Goal: Information Seeking & Learning: Learn about a topic

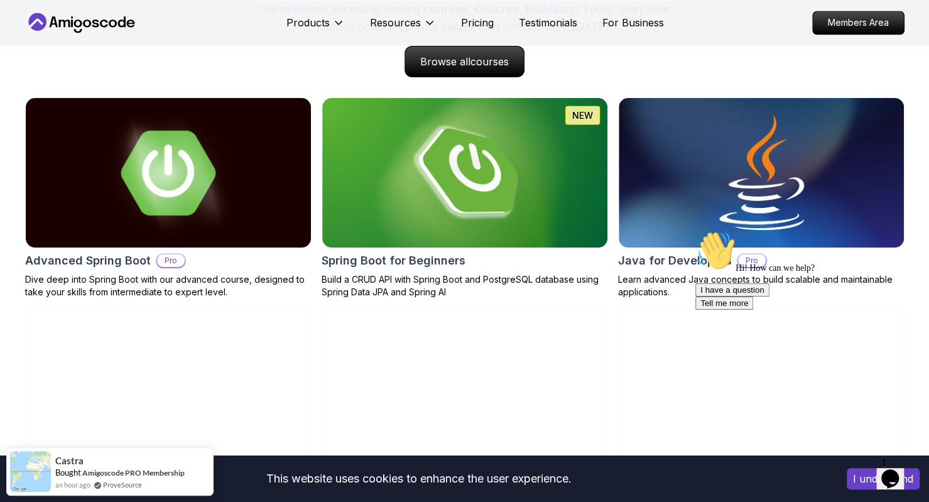
scroll to position [1177, 0]
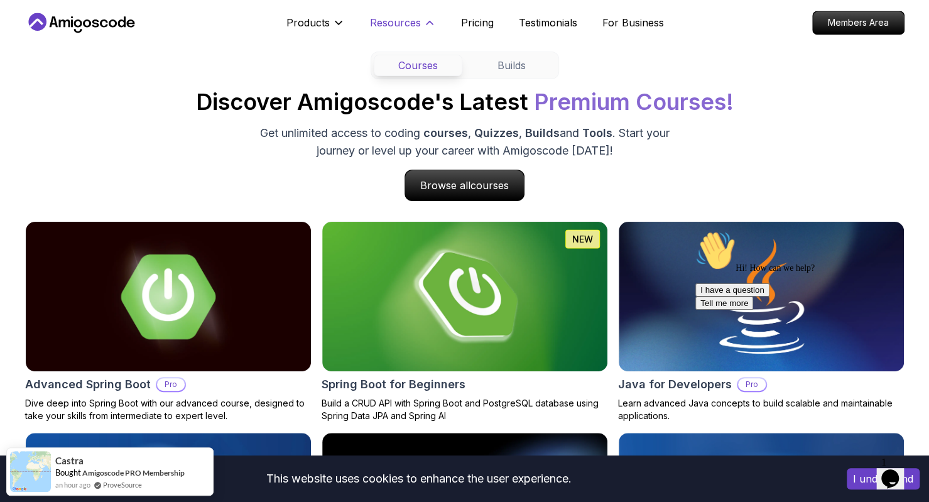
click at [415, 28] on p "Resources" at bounding box center [395, 22] width 51 height 15
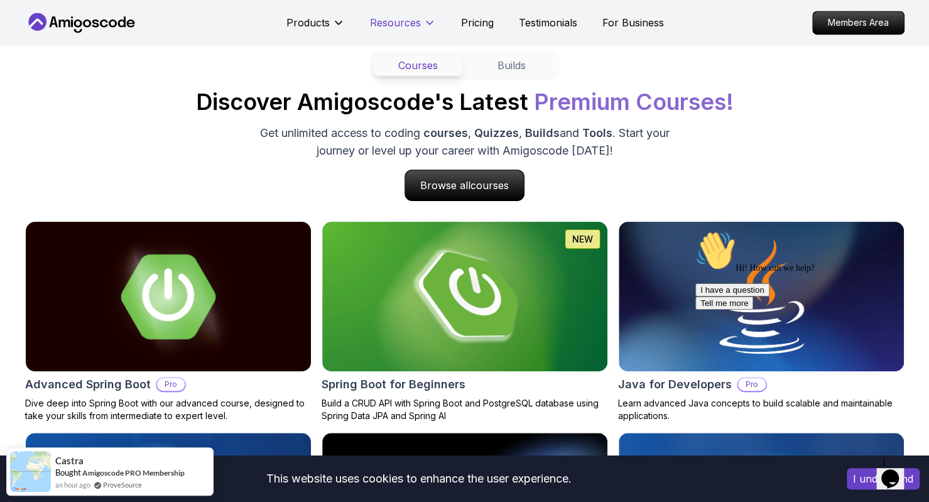
click at [413, 27] on p "Resources" at bounding box center [395, 22] width 51 height 15
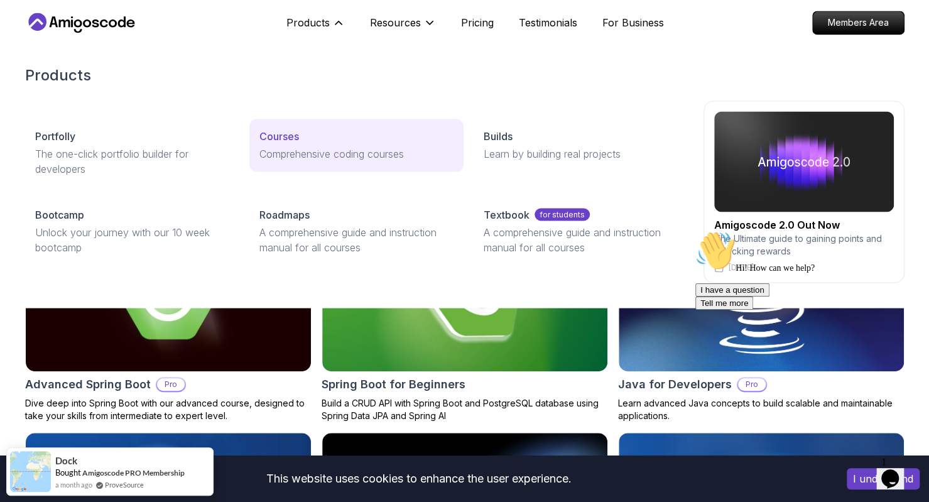
click at [338, 136] on div "Courses" at bounding box center [356, 136] width 194 height 15
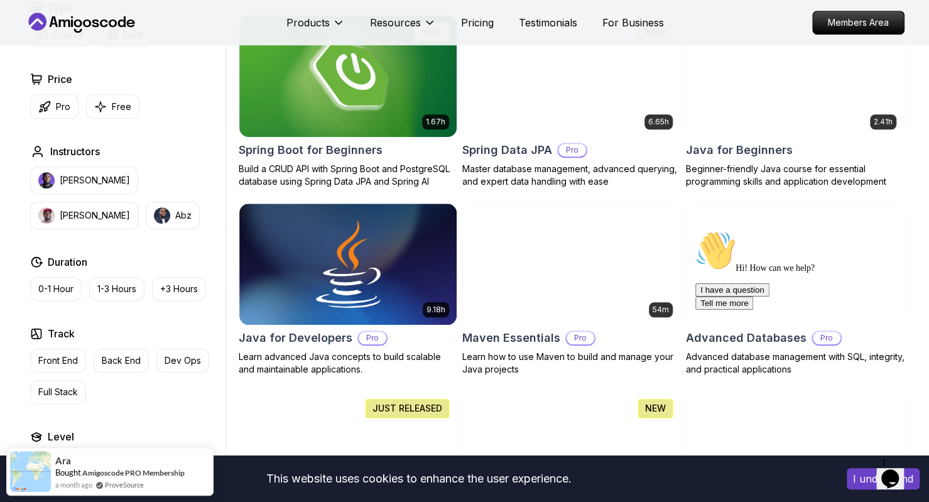
scroll to position [581, 0]
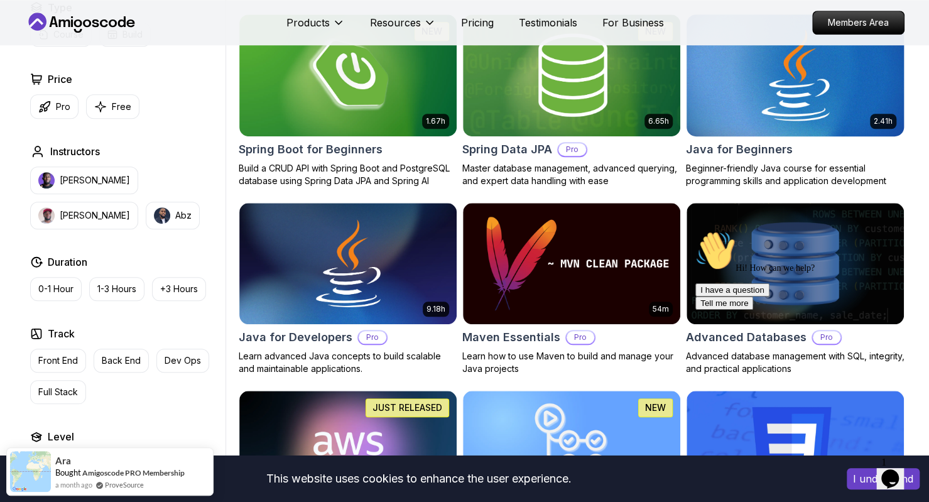
click at [750, 153] on h2 "Java for Beginners" at bounding box center [739, 150] width 107 height 18
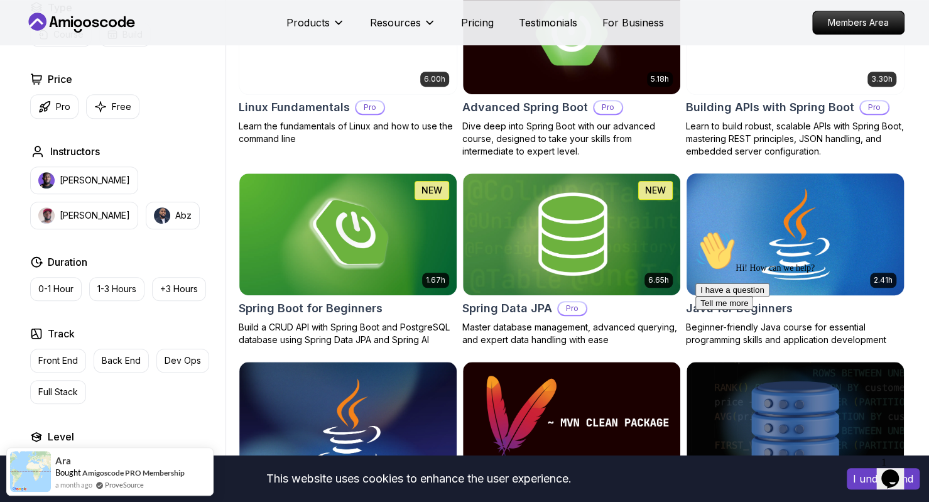
scroll to position [423, 0]
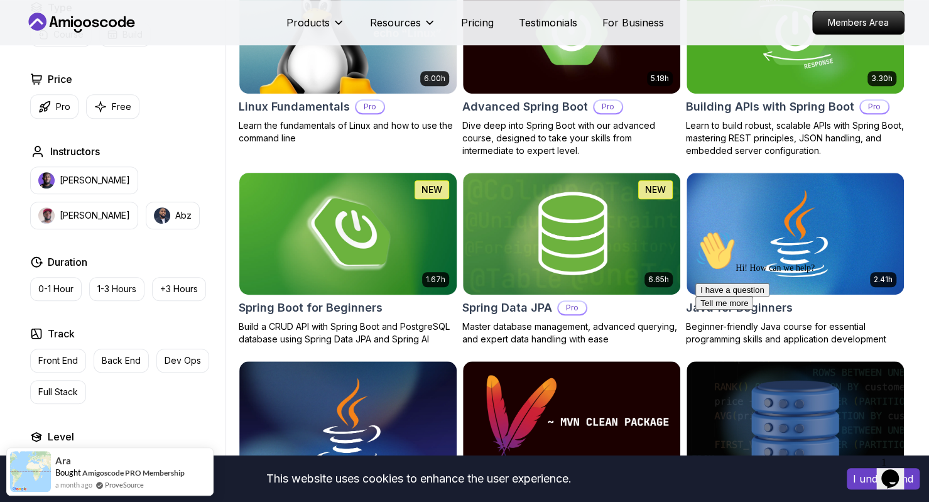
click at [367, 305] on h2 "Spring Boot for Beginners" at bounding box center [311, 308] width 144 height 18
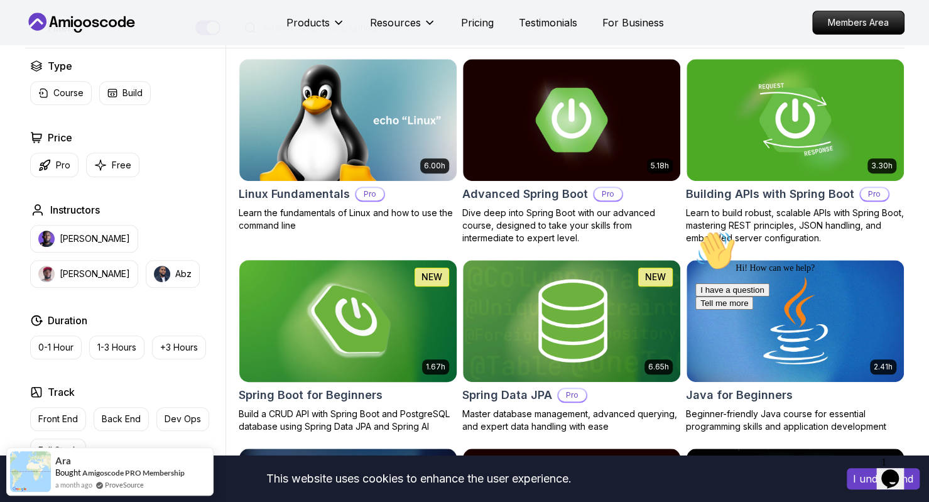
scroll to position [344, 0]
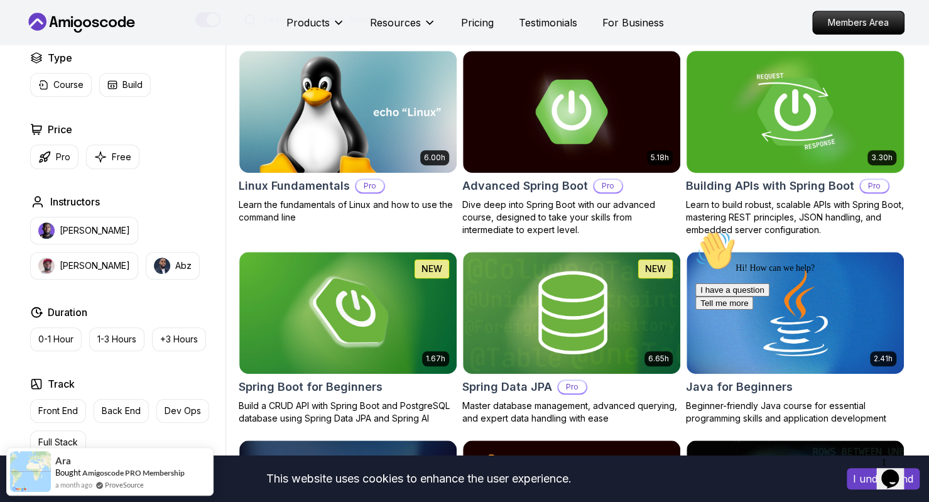
click at [743, 180] on h2 "Building APIs with Spring Boot" at bounding box center [770, 186] width 168 height 18
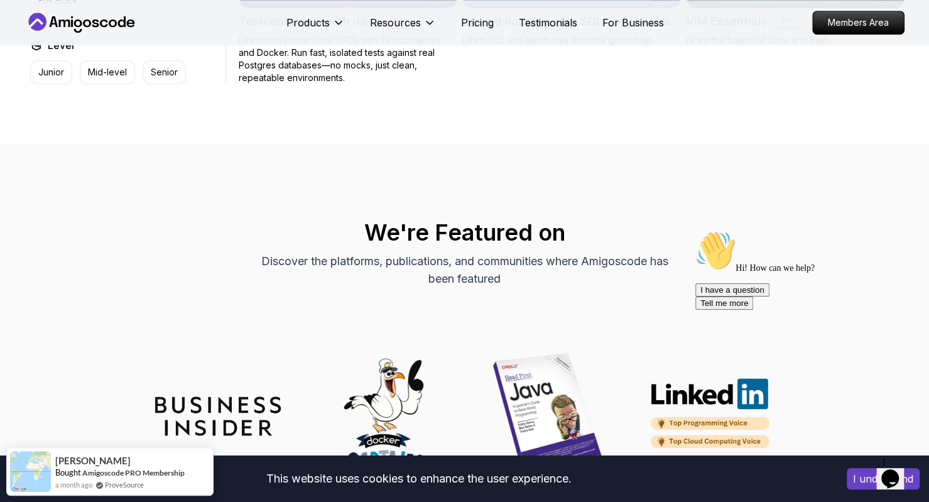
scroll to position [3856, 0]
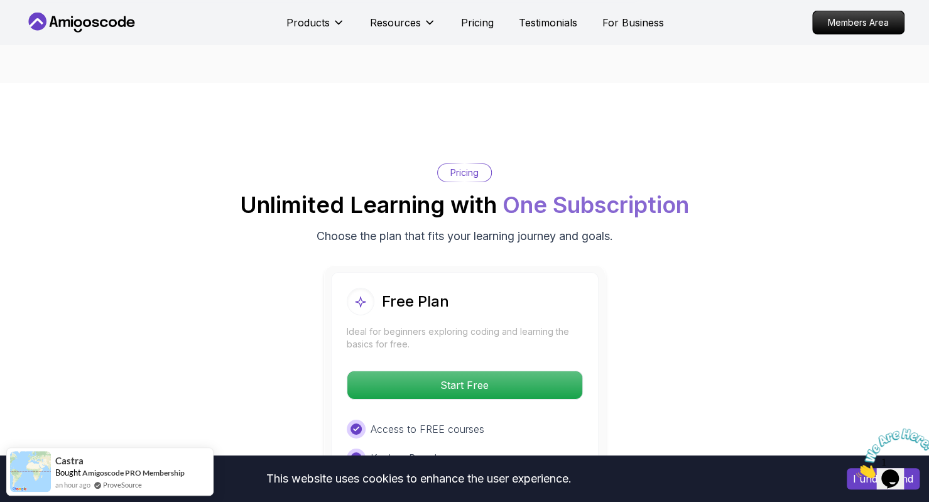
scroll to position [2380, 0]
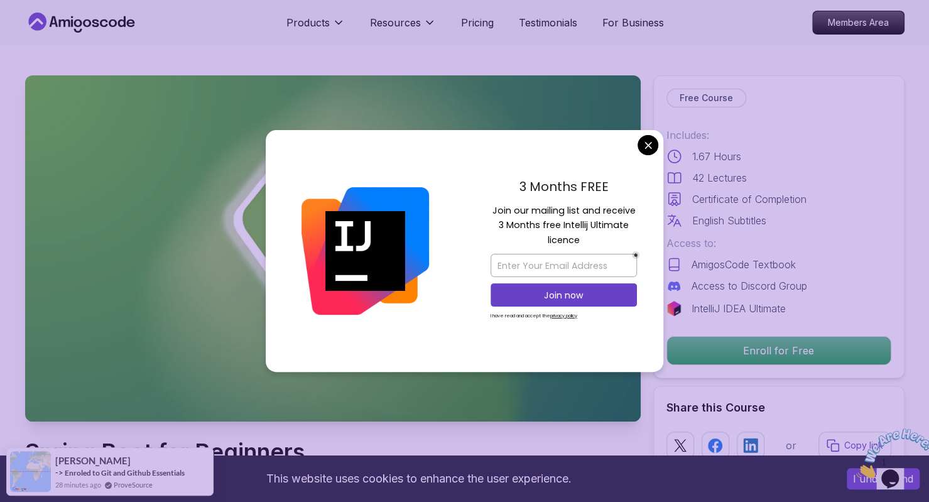
click at [659, 146] on div "3 Months FREE Join our mailing list and receive 3 Months free Intellij Ultimate…" at bounding box center [563, 251] width 199 height 242
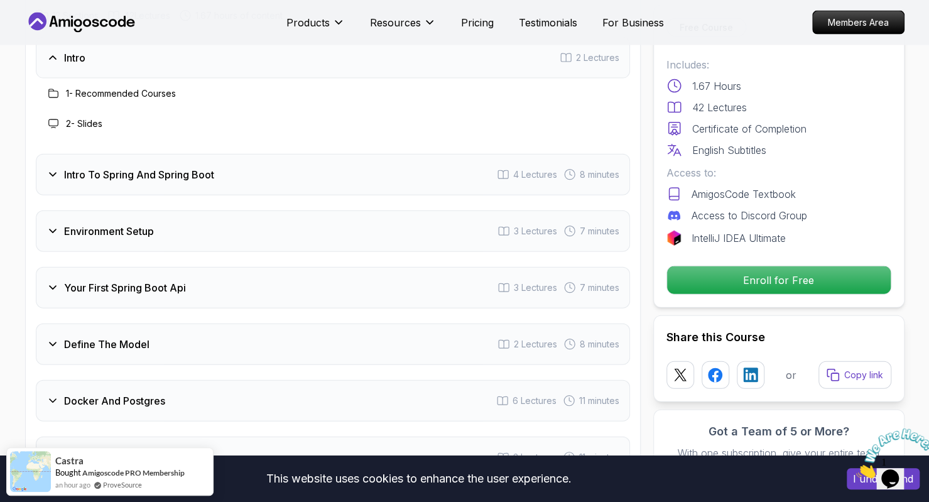
scroll to position [1623, 0]
click at [183, 153] on div "Intro To Spring And Spring Boot 4 Lectures 8 minutes" at bounding box center [333, 173] width 594 height 41
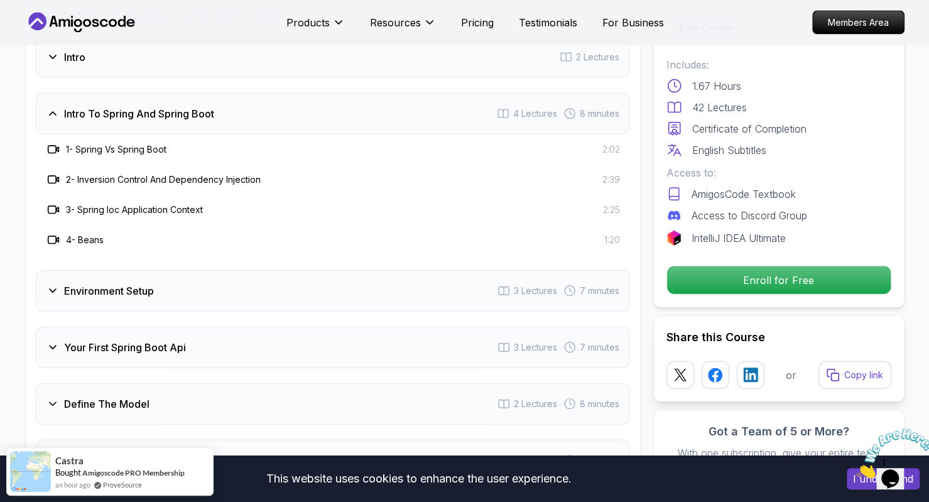
click at [114, 283] on h3 "Environment Setup" at bounding box center [109, 290] width 90 height 15
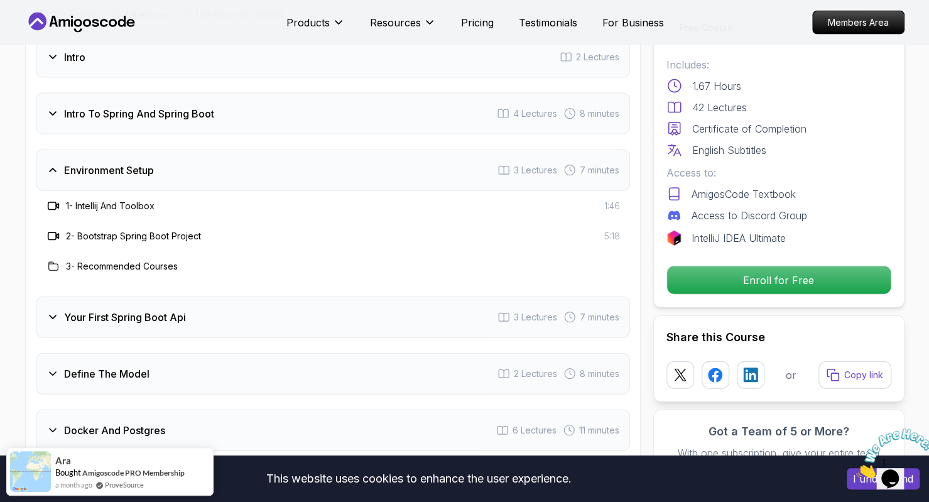
scroll to position [1657, 0]
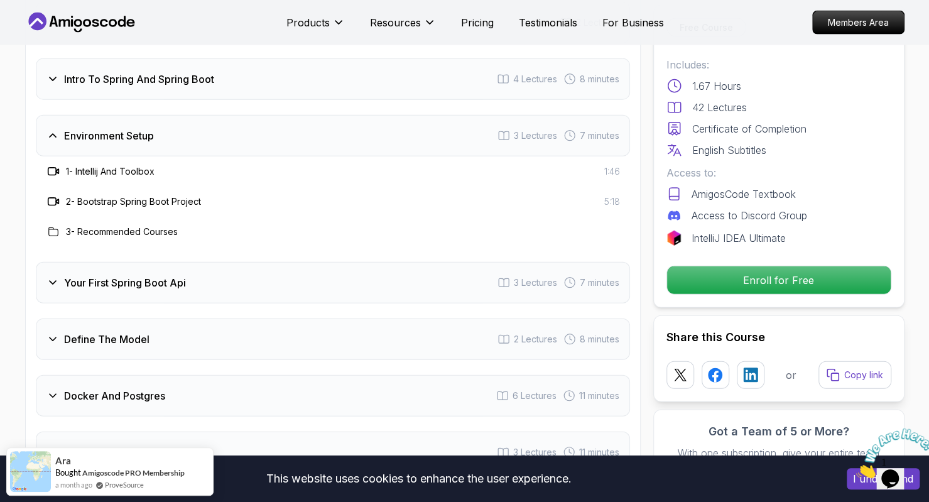
click at [92, 270] on div "Your First Spring Boot Api 3 Lectures 7 minutes" at bounding box center [333, 282] width 594 height 41
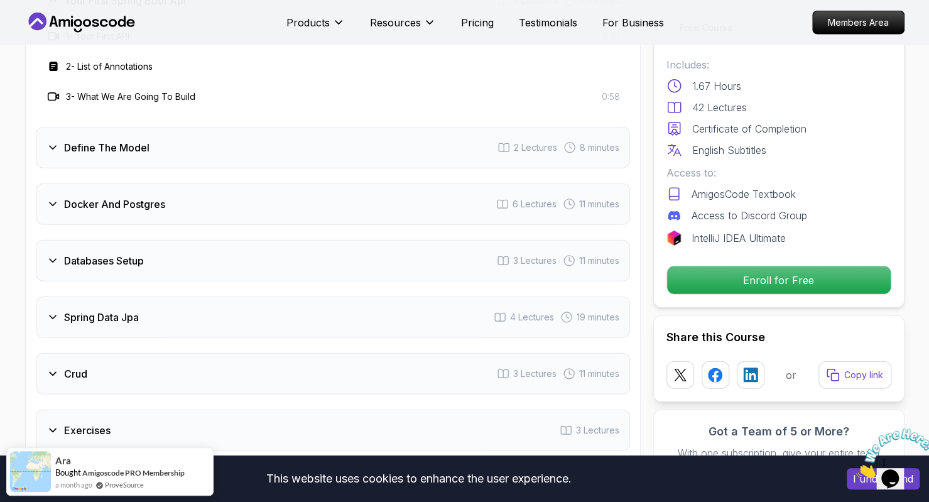
scroll to position [1852, 0]
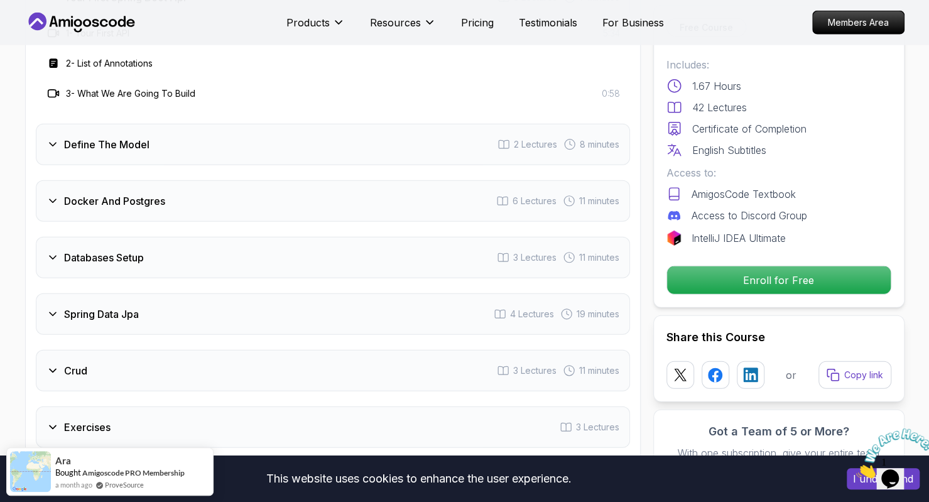
click at [94, 135] on div "Define The Model 2 Lectures 8 minutes" at bounding box center [333, 144] width 594 height 41
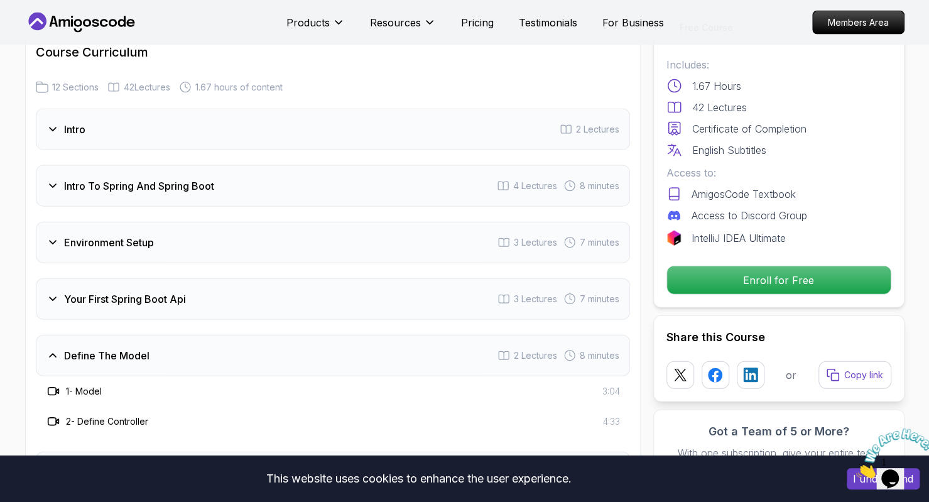
scroll to position [1550, 0]
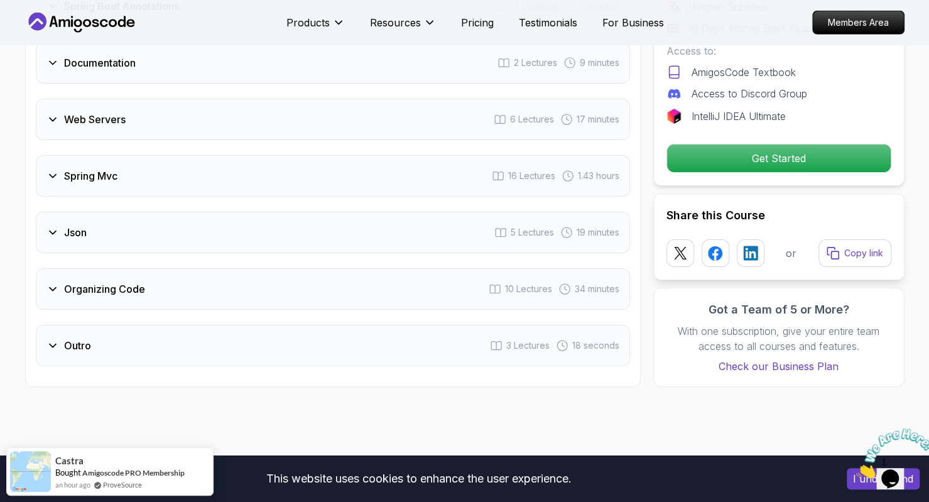
scroll to position [2371, 0]
click at [92, 328] on div "Outro 3 Lectures 18 seconds" at bounding box center [333, 344] width 594 height 41
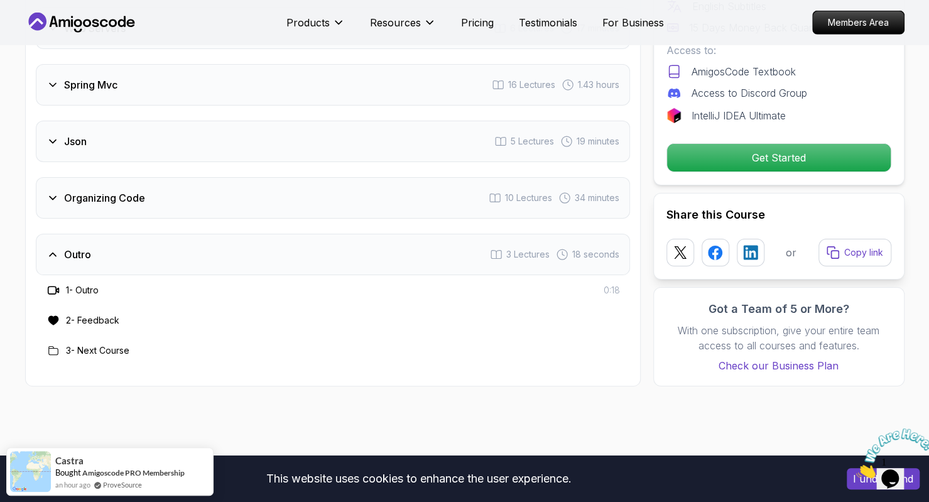
scroll to position [2281, 0]
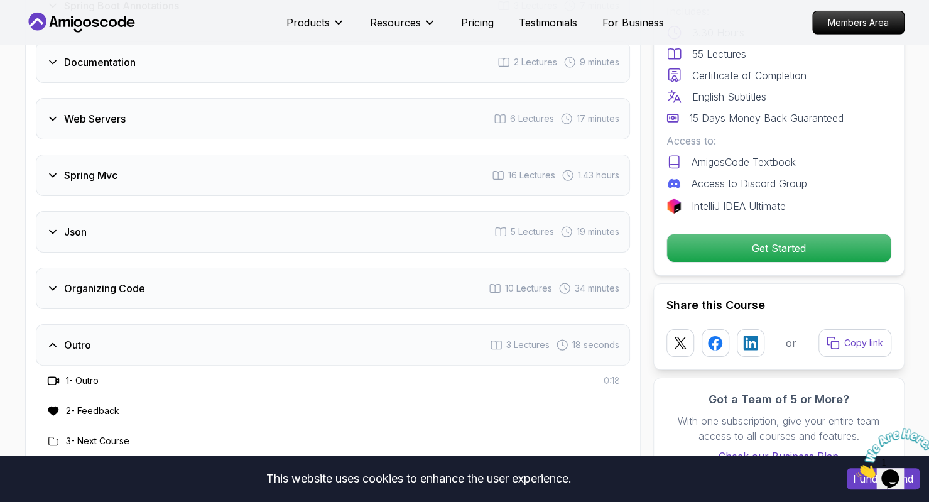
click at [83, 276] on div "Organizing Code 10 Lectures 34 minutes" at bounding box center [333, 288] width 594 height 41
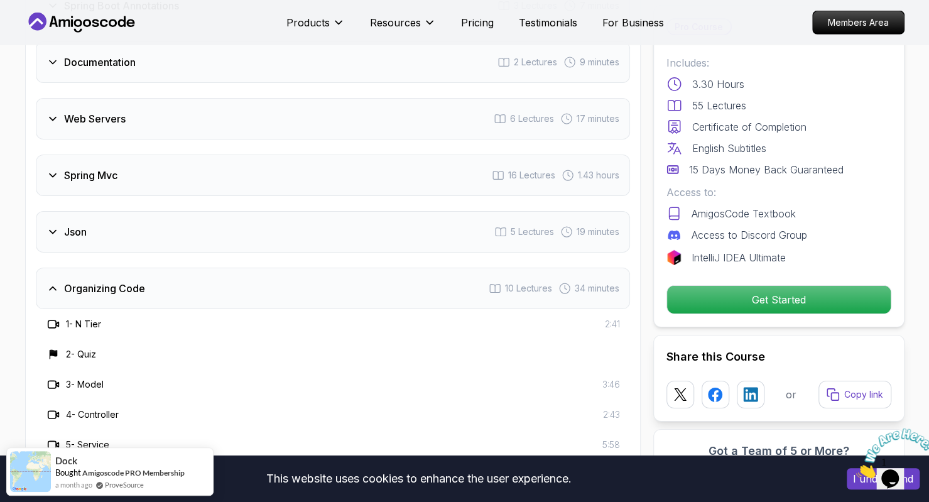
click at [73, 217] on div "Json 5 Lectures 19 minutes" at bounding box center [333, 231] width 594 height 41
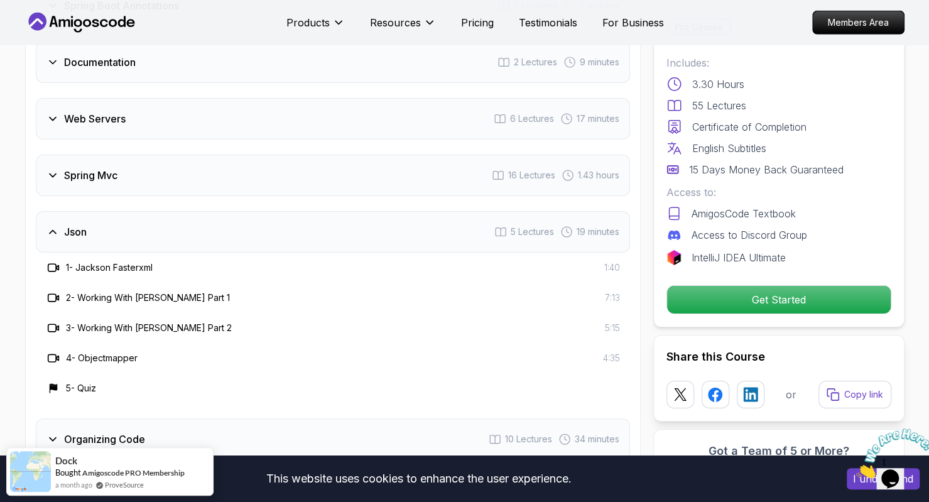
click at [71, 159] on div "Spring Mvc 16 Lectures 1.43 hours" at bounding box center [333, 174] width 594 height 41
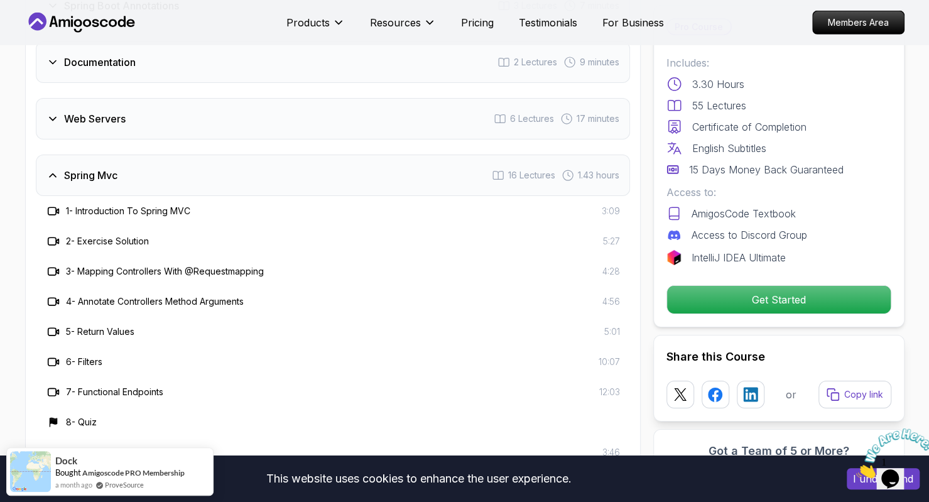
click at [71, 159] on div "Spring Mvc 16 Lectures 1.43 hours" at bounding box center [333, 174] width 594 height 41
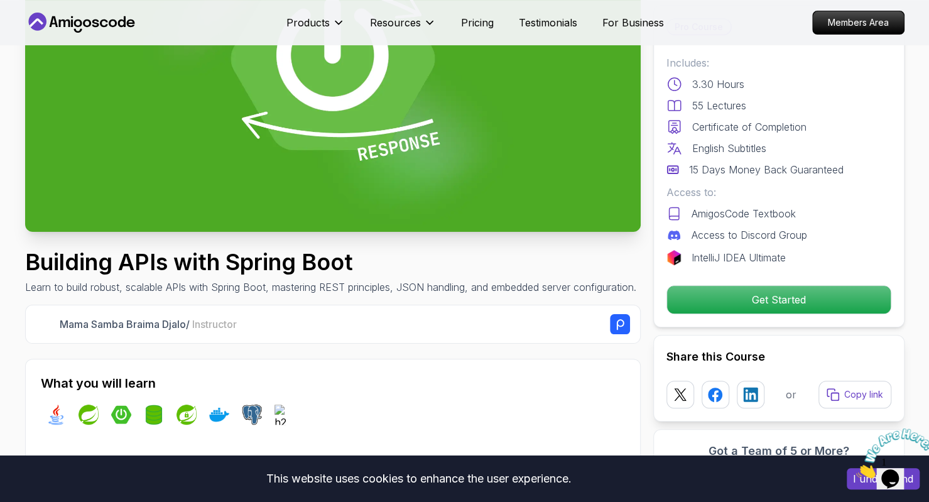
scroll to position [191, 0]
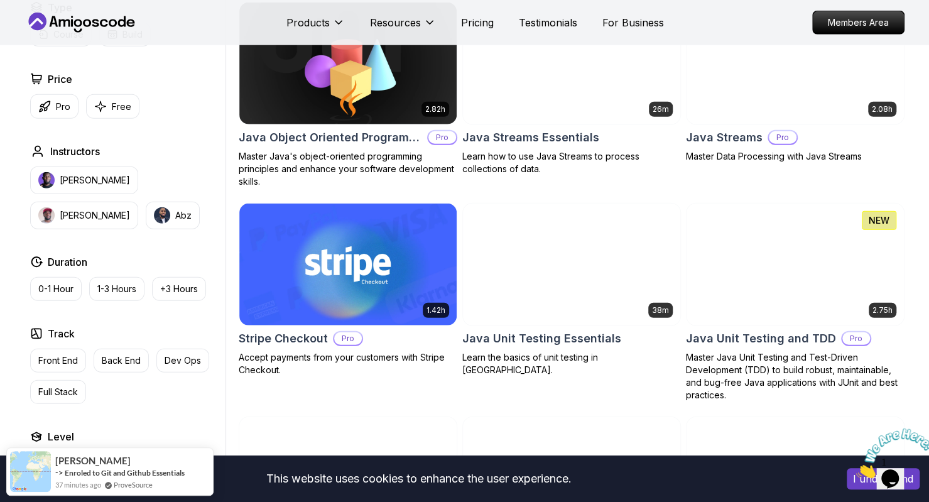
scroll to position [1975, 0]
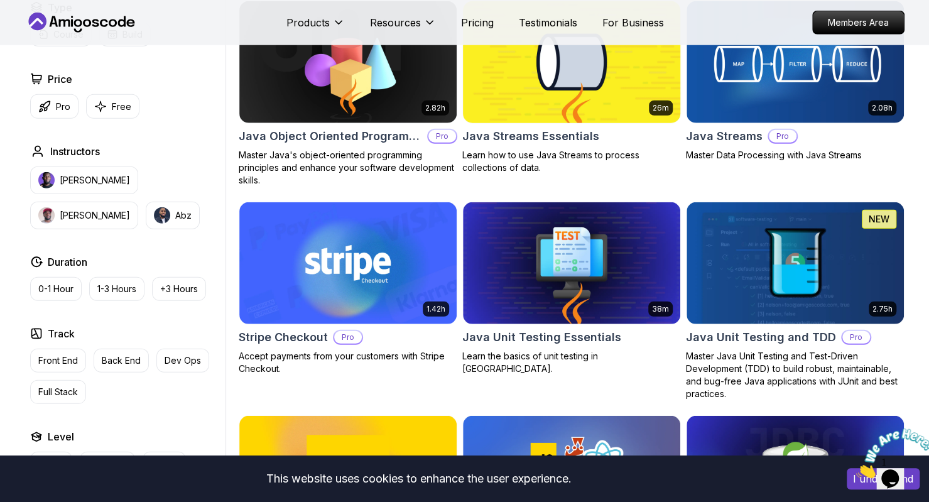
click at [651, 139] on body "This website uses cookies to enhance the user experience. I understand Products…" at bounding box center [464, 163] width 929 height 4277
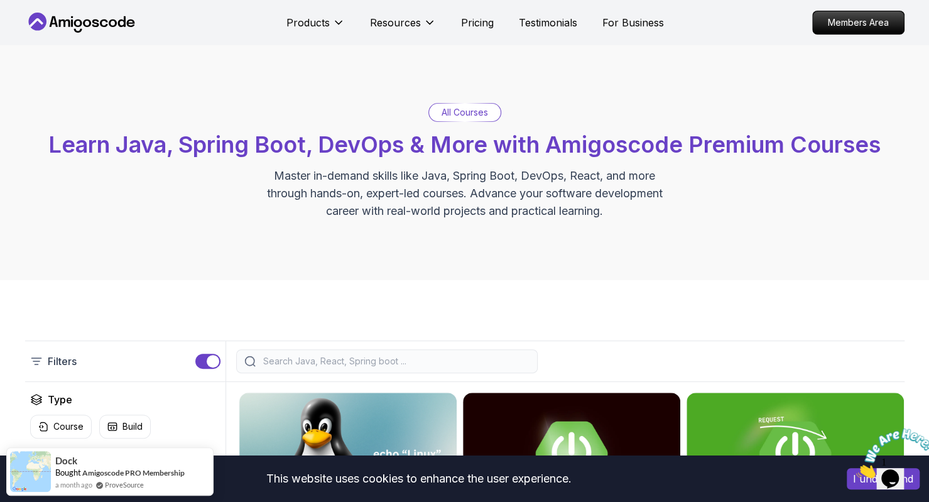
scroll to position [0, 0]
